Goal: Find specific page/section: Find specific page/section

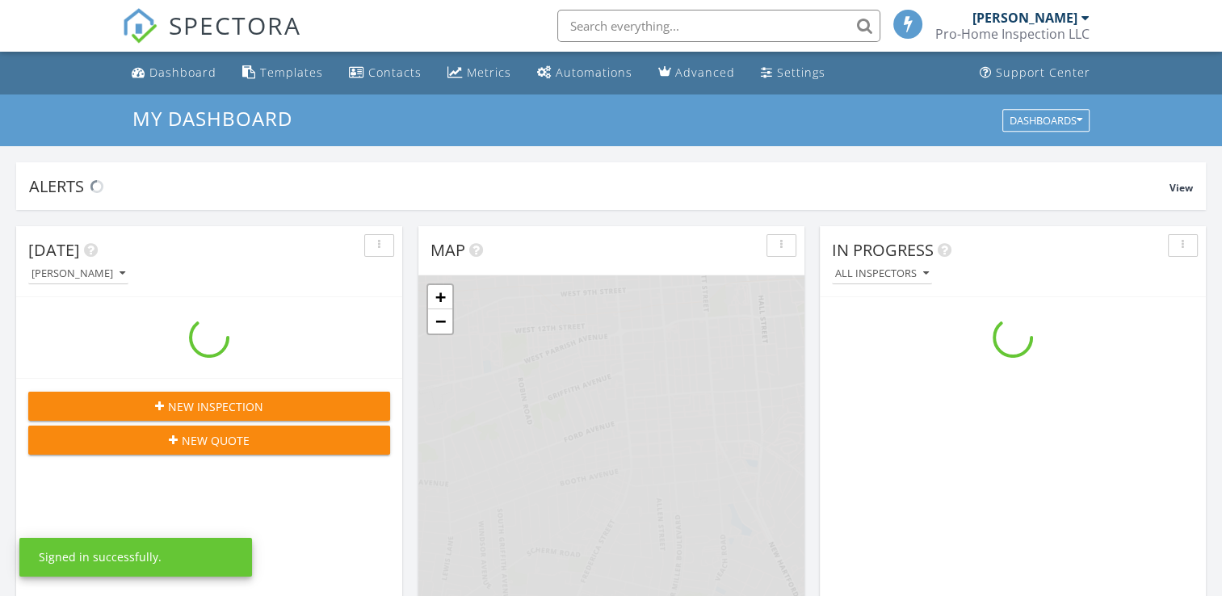
scroll to position [1495, 1247]
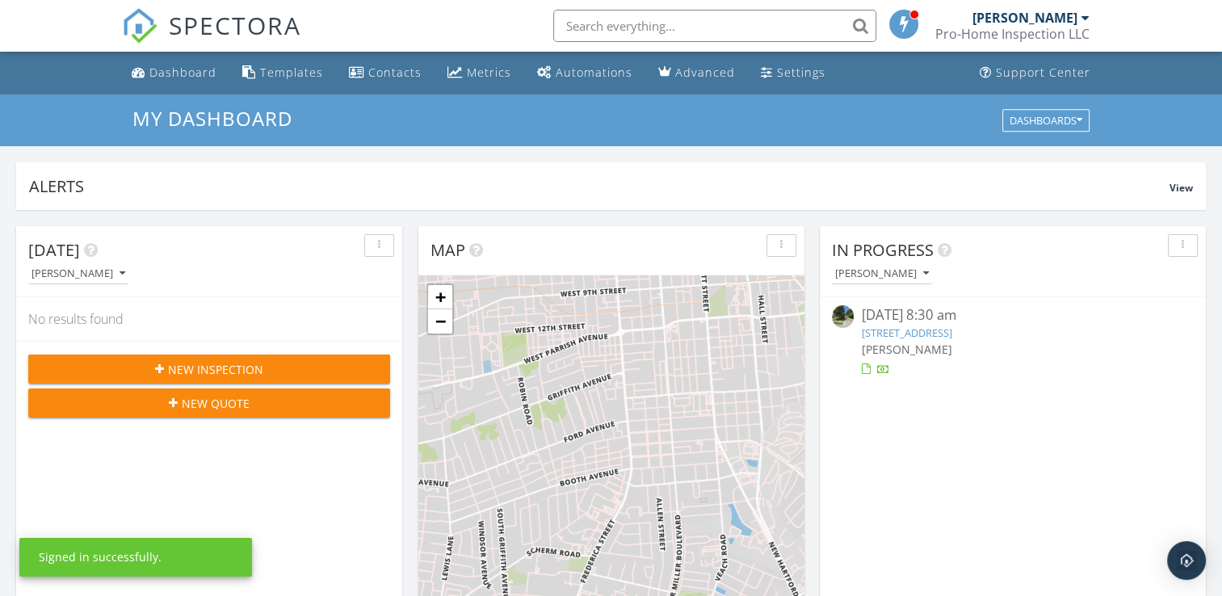
click at [952, 335] on link "3024 Sterling Ct, Owensboro, KY 42303" at bounding box center [907, 332] width 90 height 15
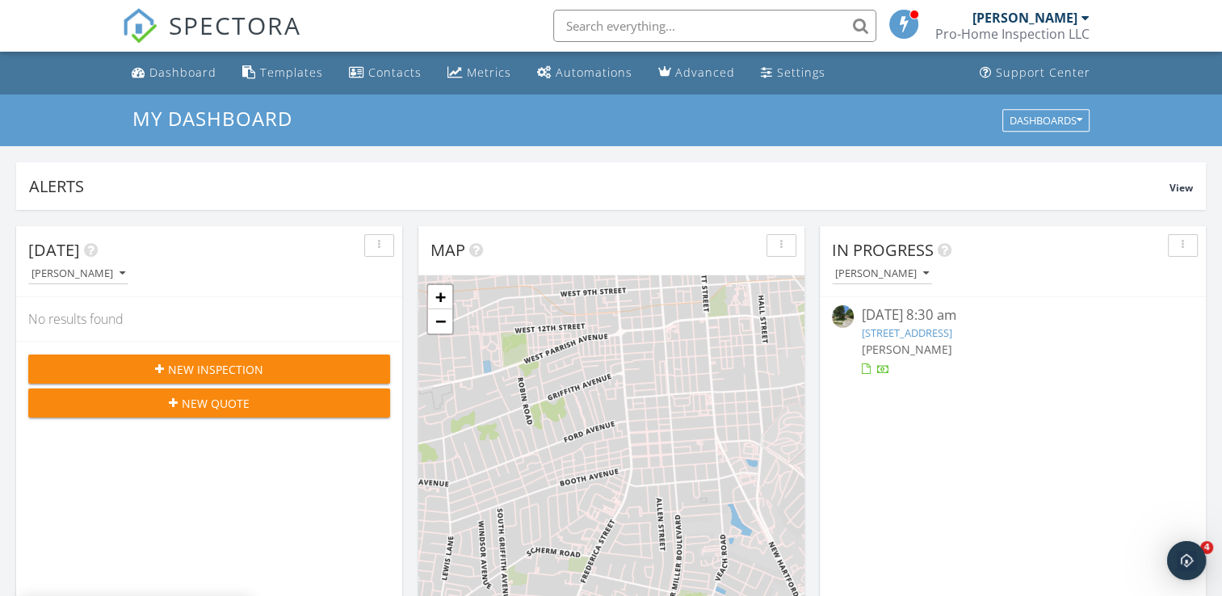
scroll to position [0, 0]
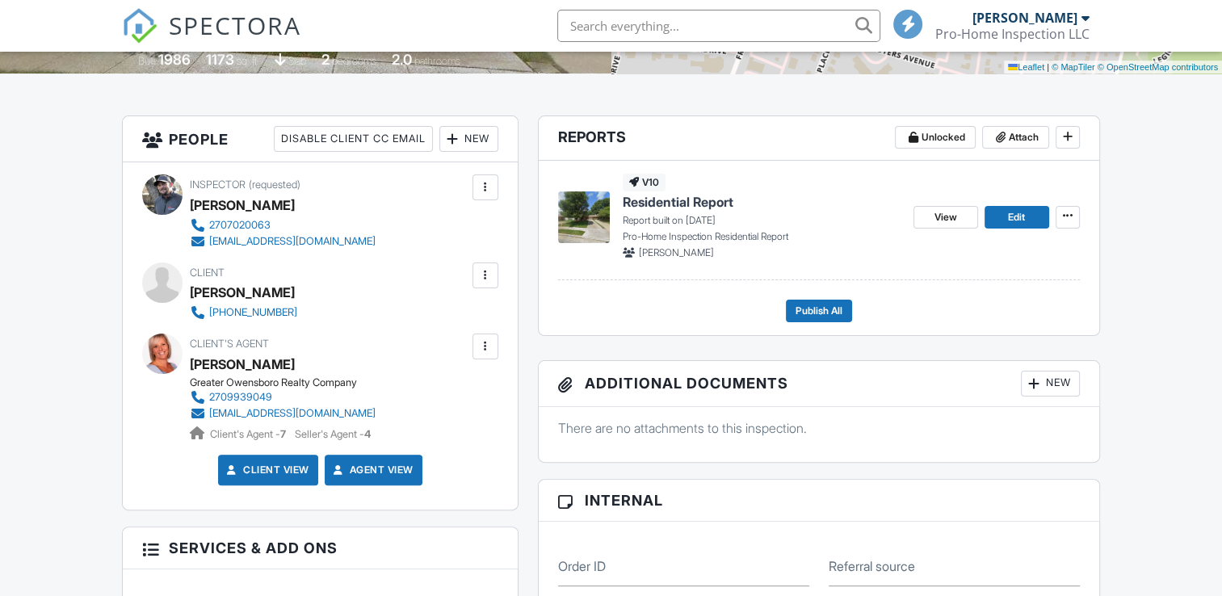
scroll to position [161, 0]
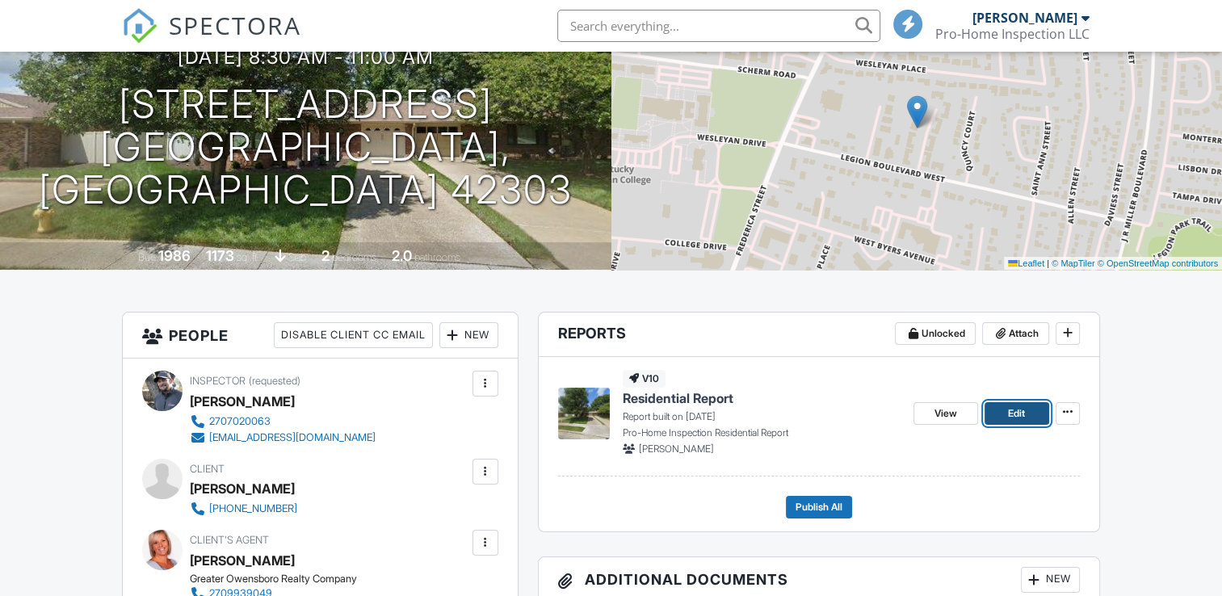
click at [1004, 410] on link "Edit" at bounding box center [1016, 413] width 65 height 23
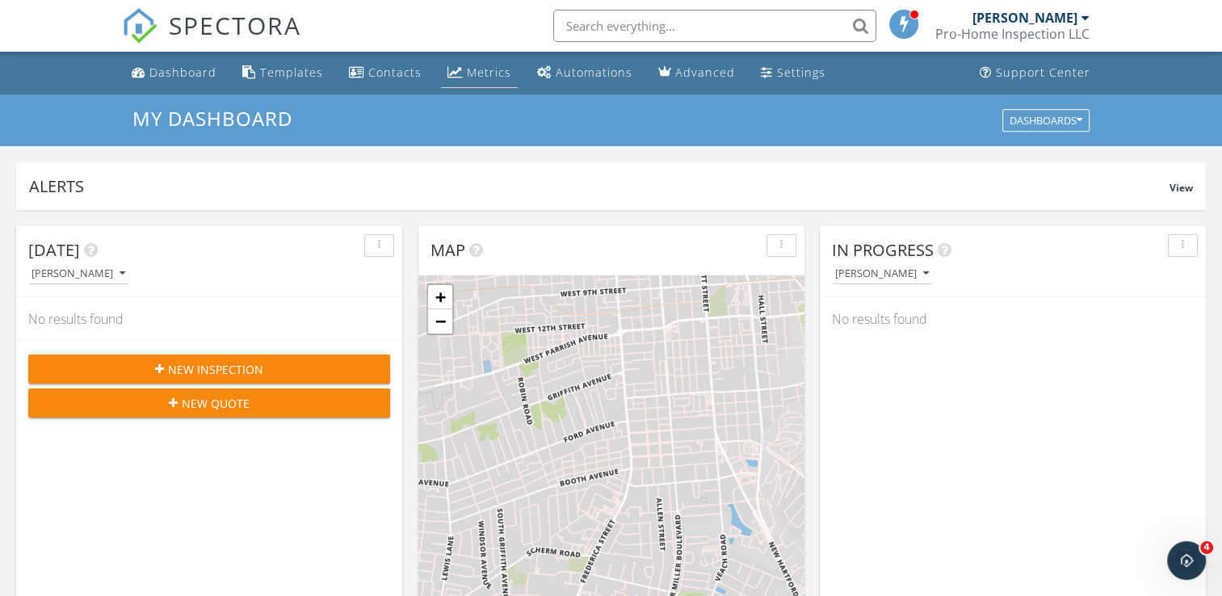
click at [467, 70] on div "Metrics" at bounding box center [489, 72] width 44 height 15
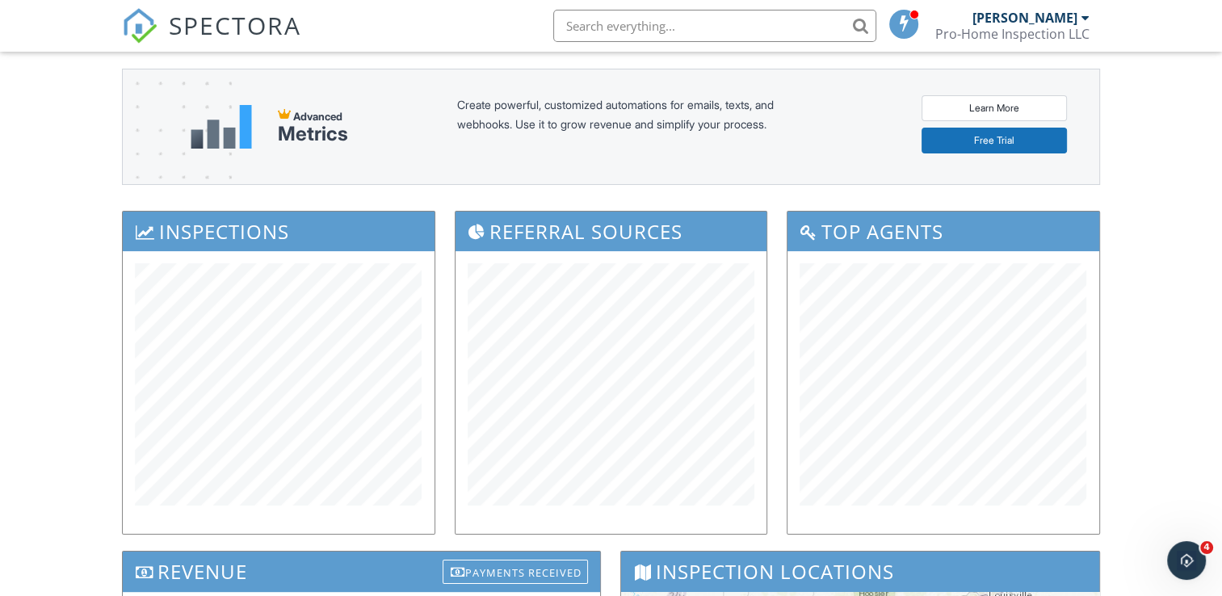
scroll to position [81, 0]
